Goal: Complete application form

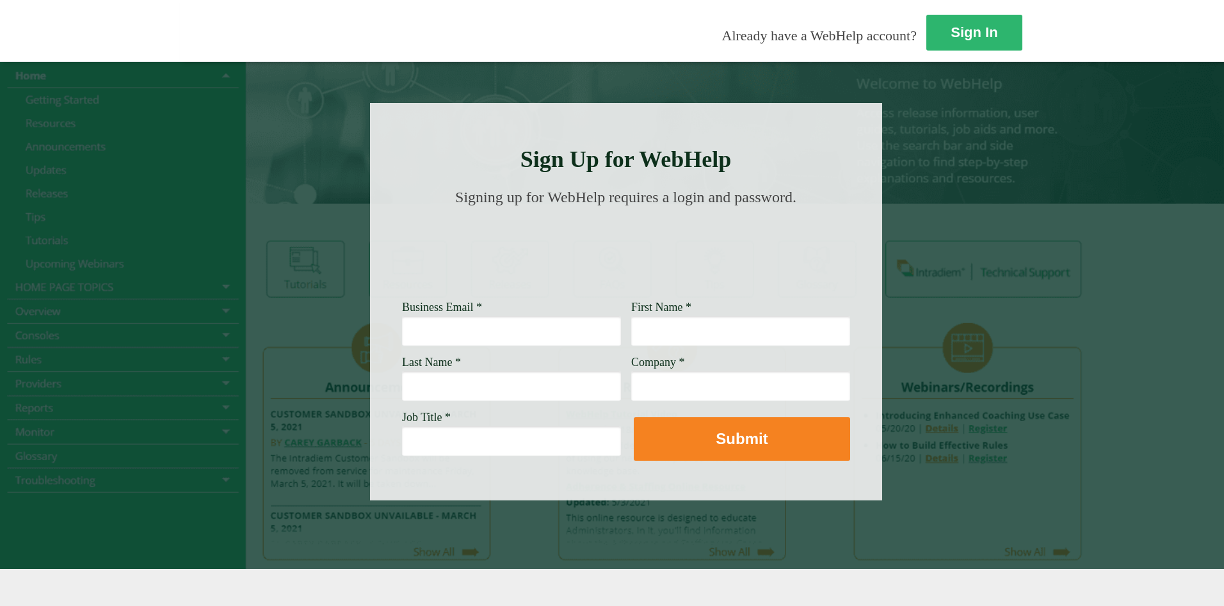
click at [402, 342] on input "Business Email *" at bounding box center [511, 330] width 219 height 29
type input "[PERSON_NAME][EMAIL_ADDRESS][PERSON_NAME][DOMAIN_NAME]"
type input "[PERSON_NAME]"
type input "Wellsfargo"
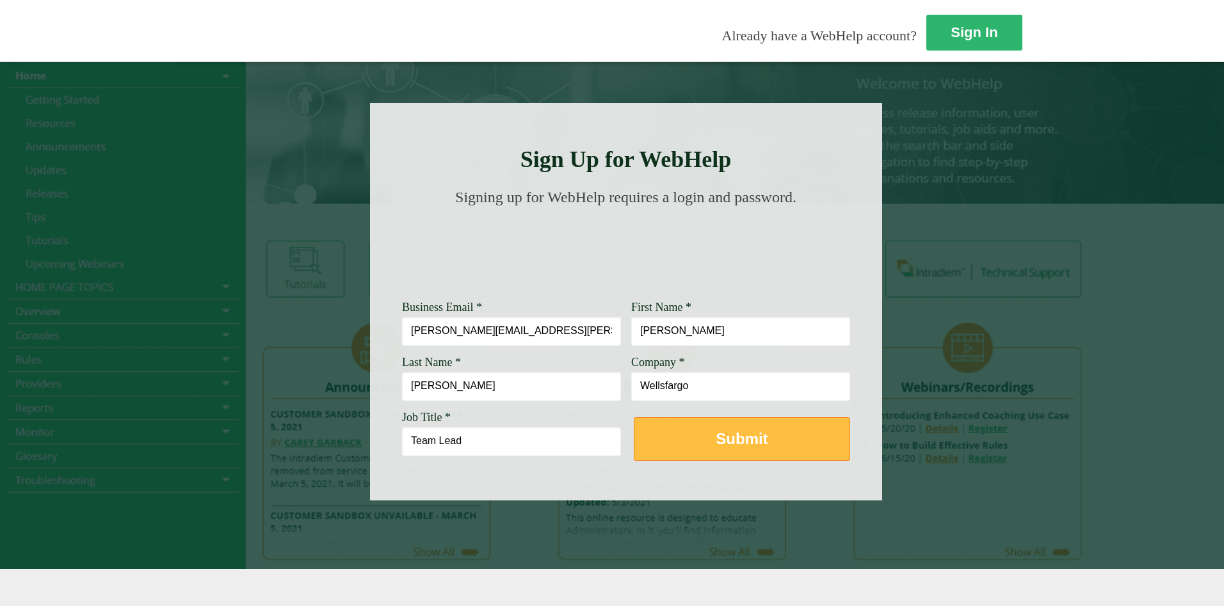
type input "Team Lead"
click at [716, 440] on strong "Submit" at bounding box center [742, 438] width 52 height 17
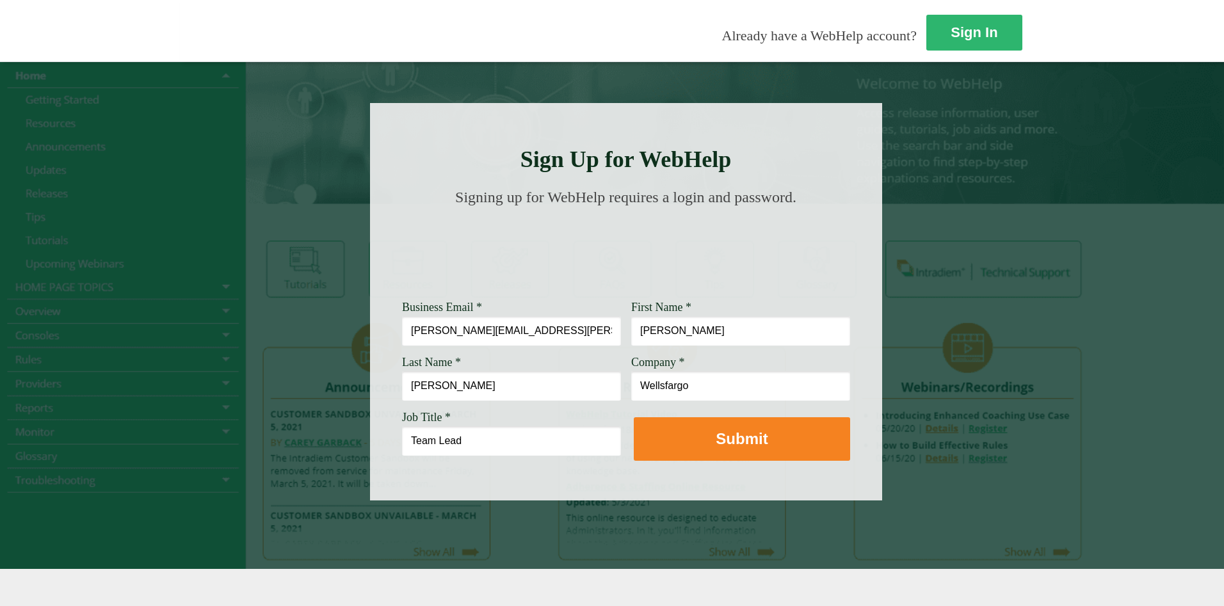
click at [858, 19] on div at bounding box center [612, 31] width 1224 height 62
click at [830, 22] on div at bounding box center [612, 31] width 1224 height 62
